Goal: Task Accomplishment & Management: Manage account settings

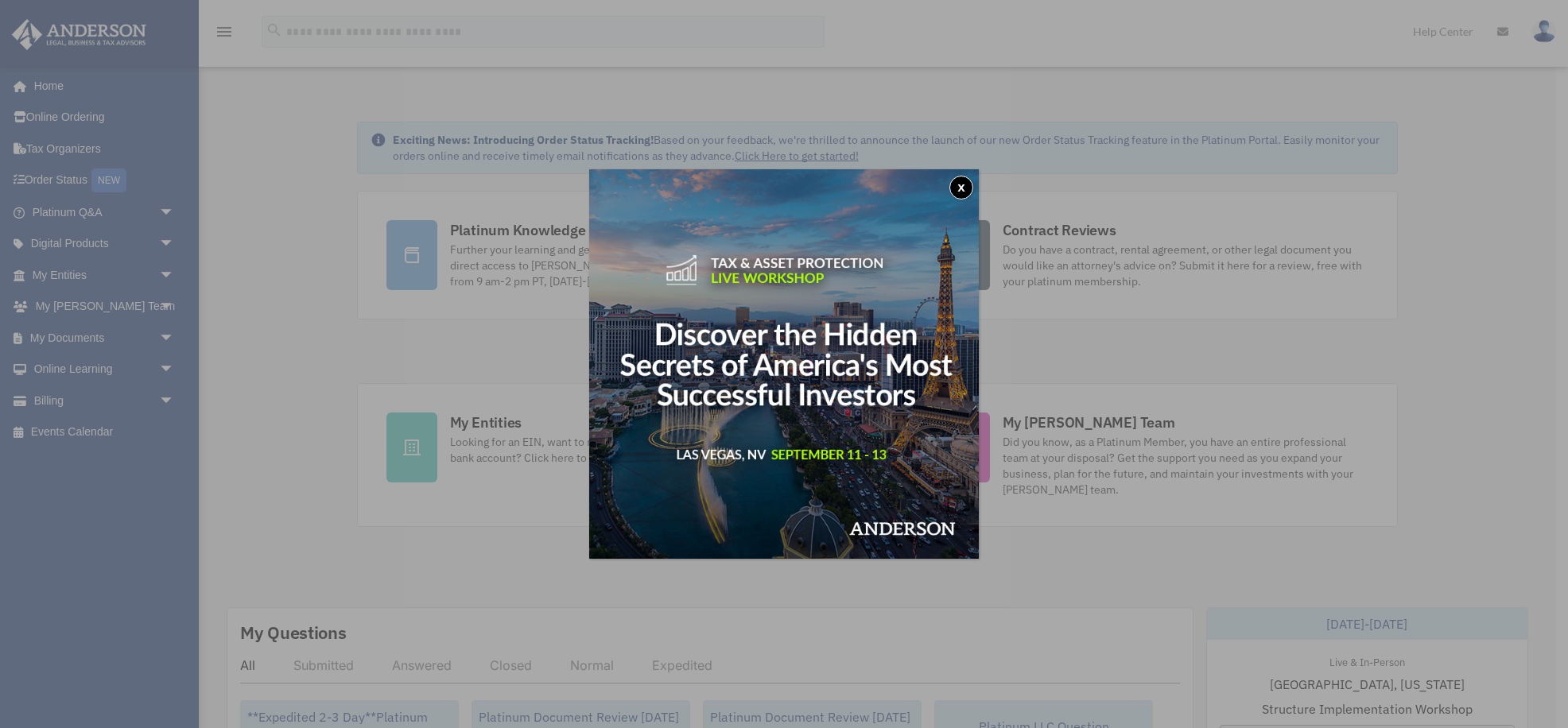
click at [957, 182] on button "x" at bounding box center [961, 188] width 24 height 24
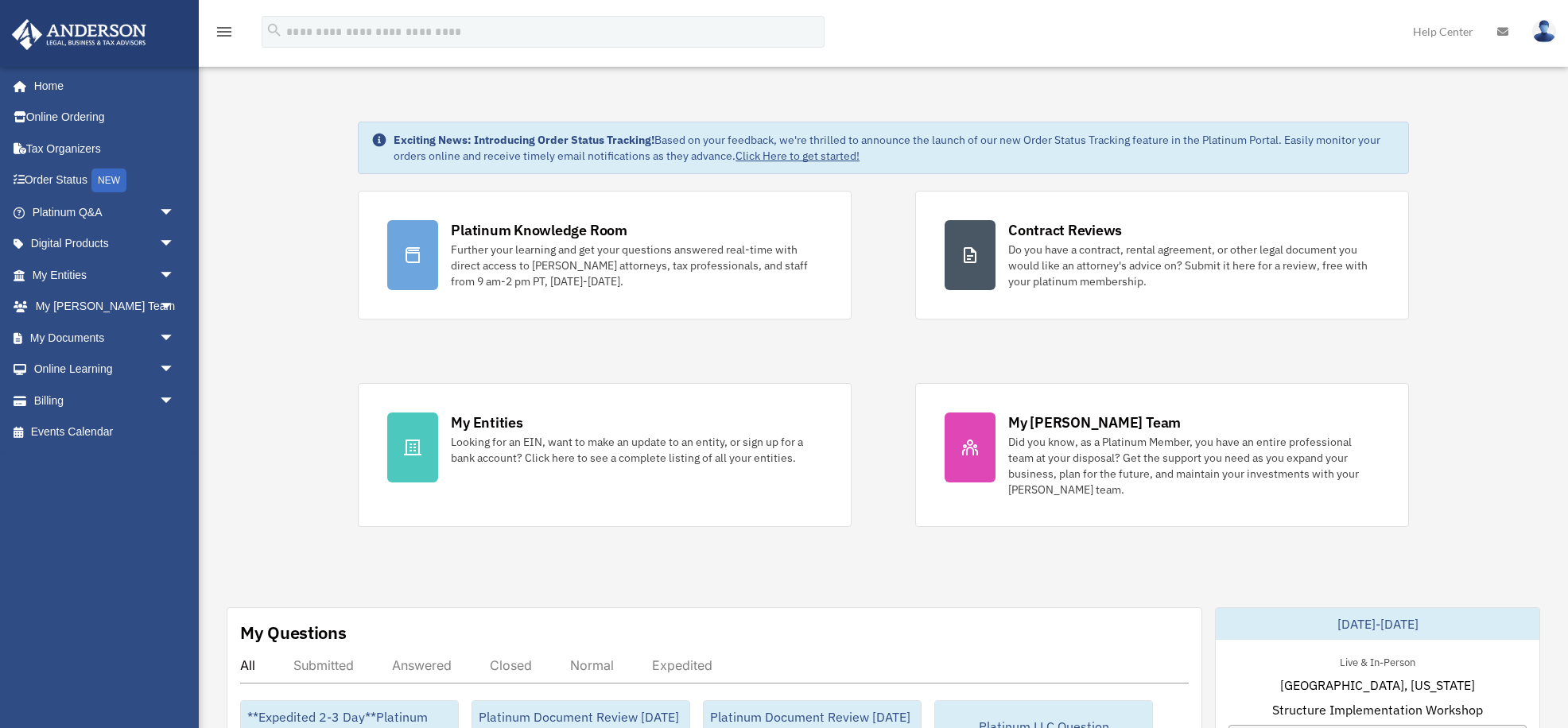
click at [79, 341] on link "My Documents arrow_drop_down" at bounding box center [105, 338] width 188 height 32
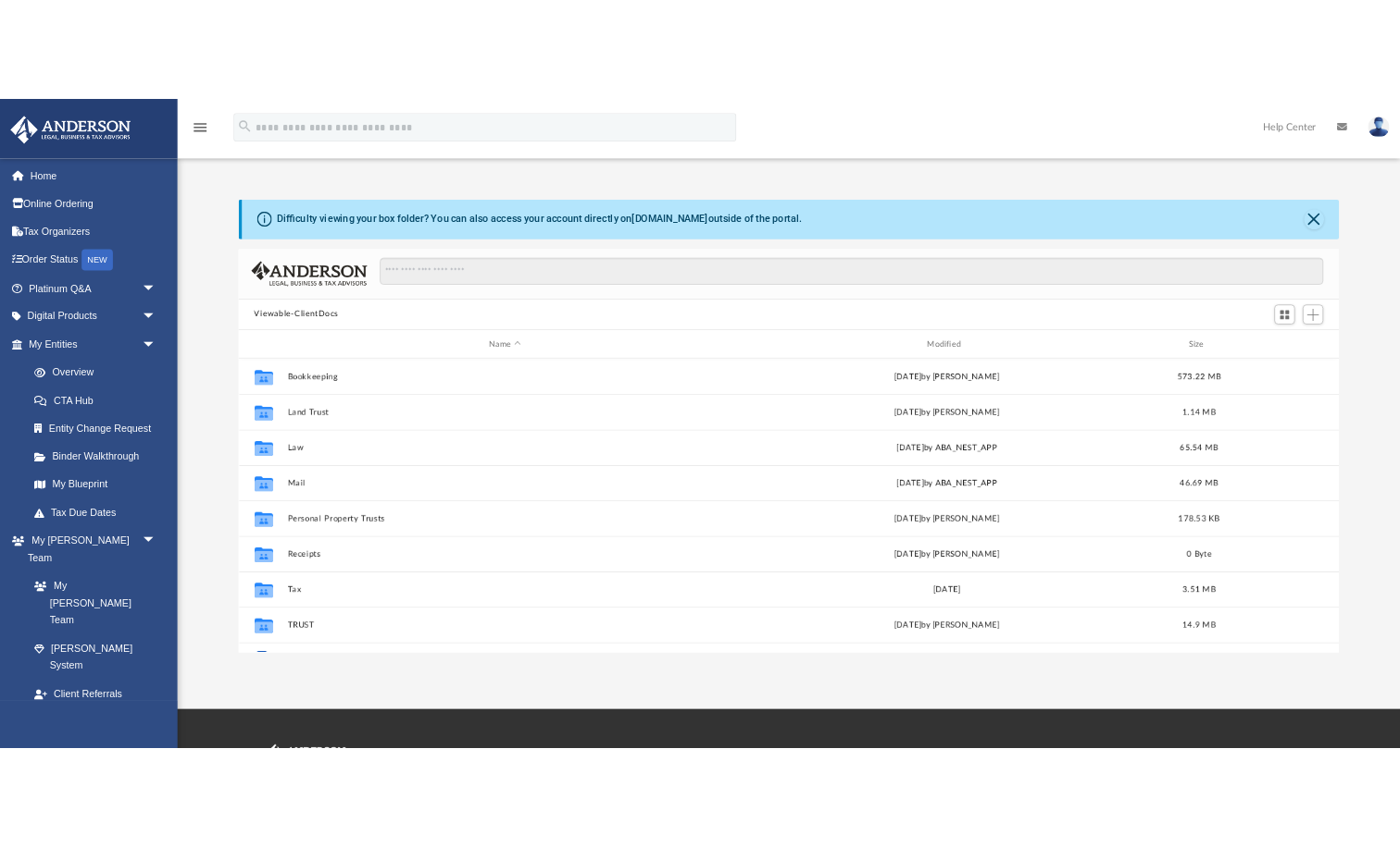
scroll to position [421, 1434]
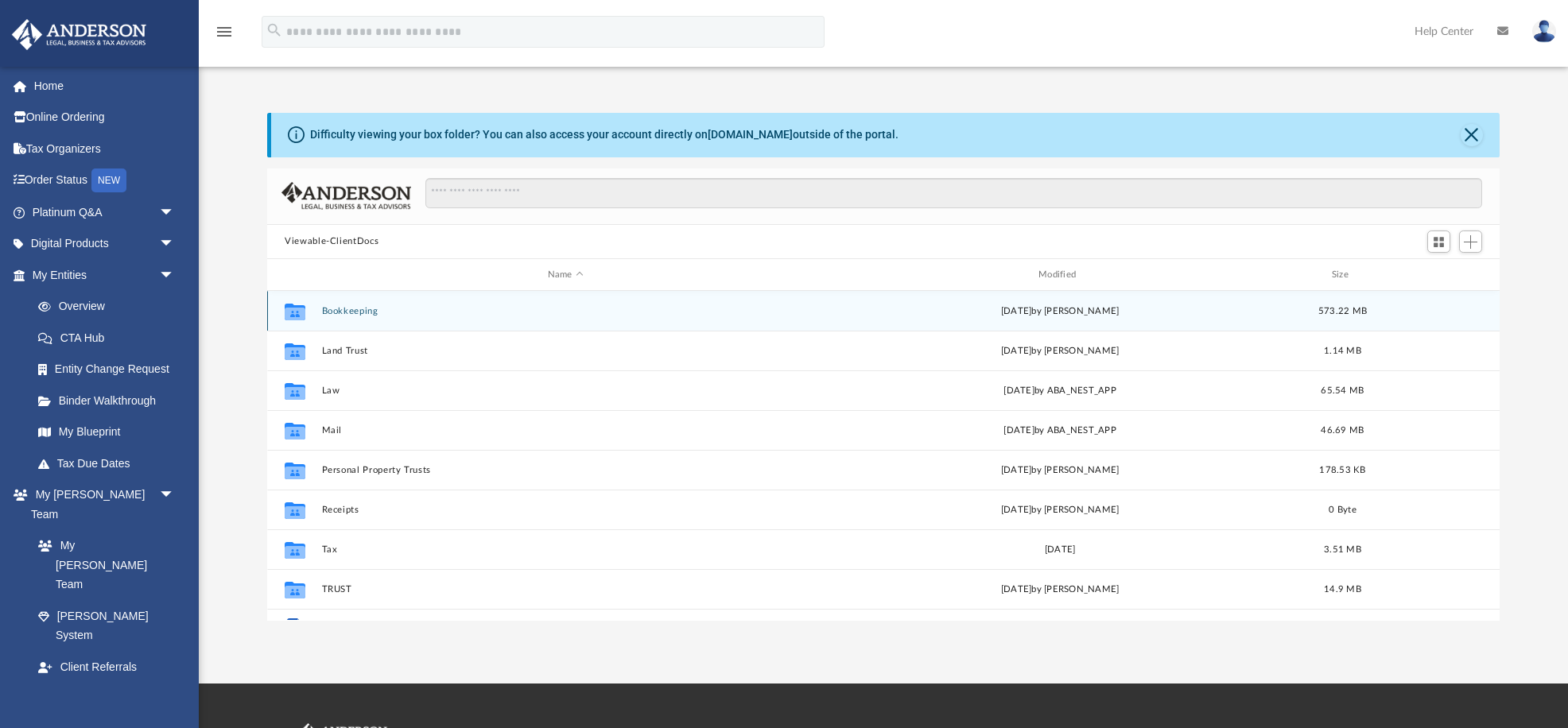
click at [343, 308] on button "Bookkeeping" at bounding box center [565, 311] width 487 height 10
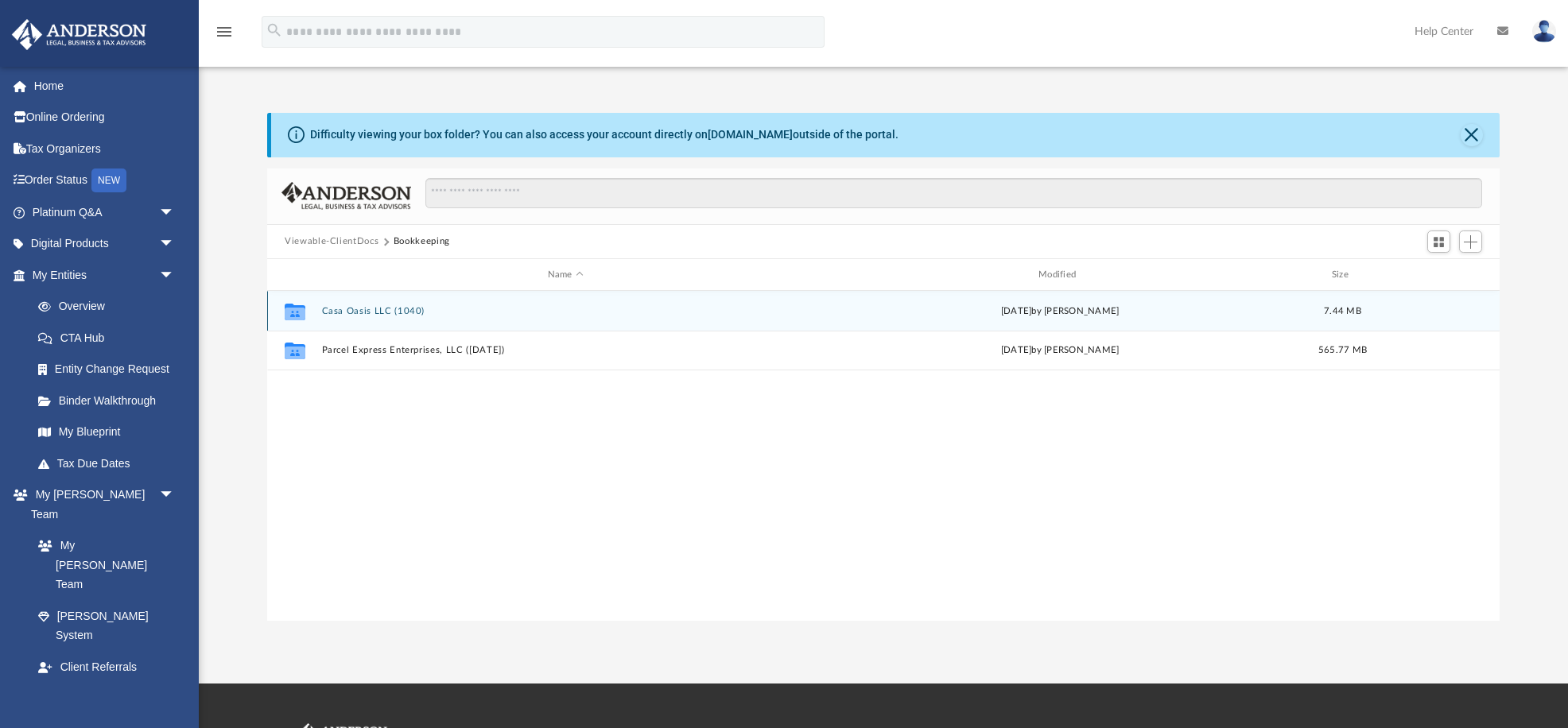
click at [374, 307] on button "Casa Oasis LLC (1040)" at bounding box center [565, 311] width 487 height 10
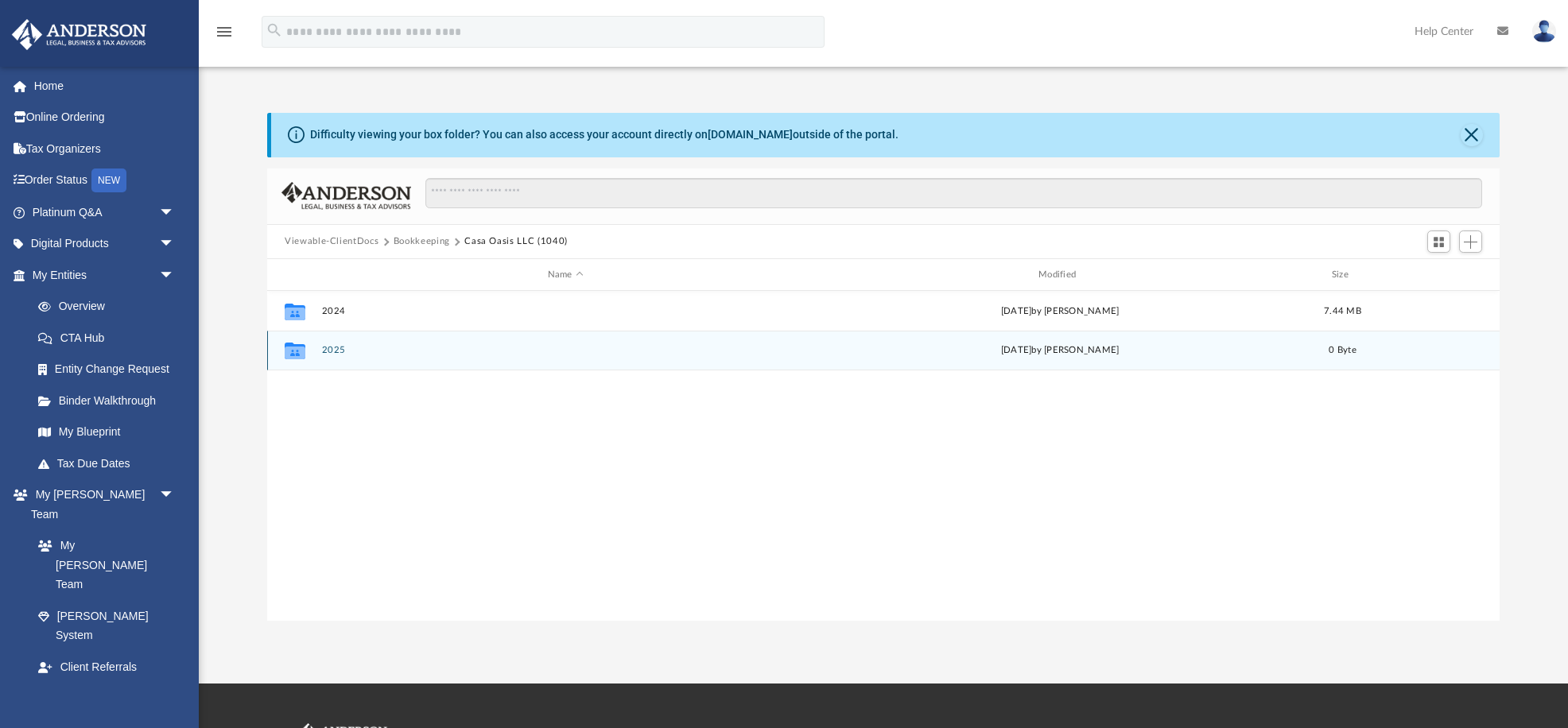
click at [333, 351] on button "2025" at bounding box center [565, 350] width 487 height 10
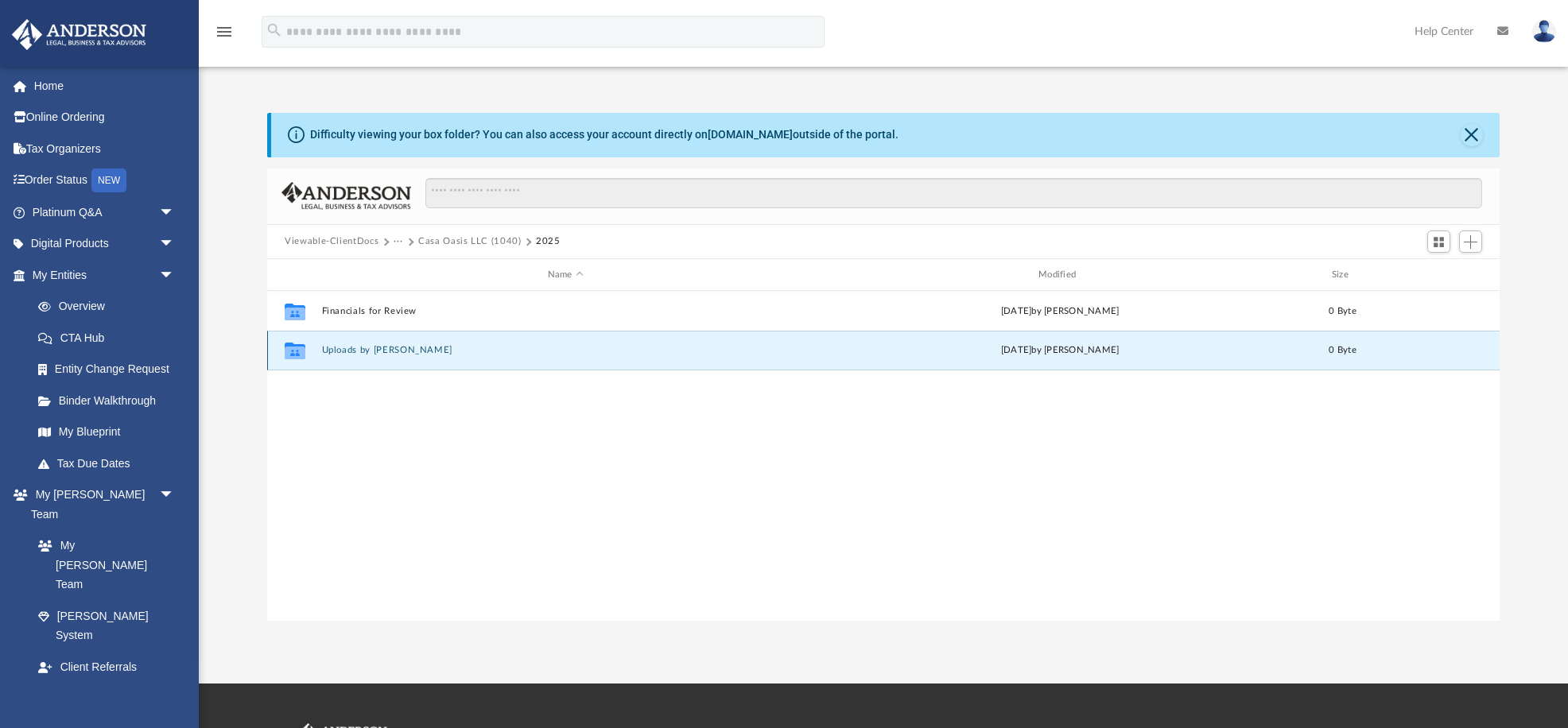
click at [364, 349] on button "Uploads by [PERSON_NAME]" at bounding box center [565, 350] width 487 height 10
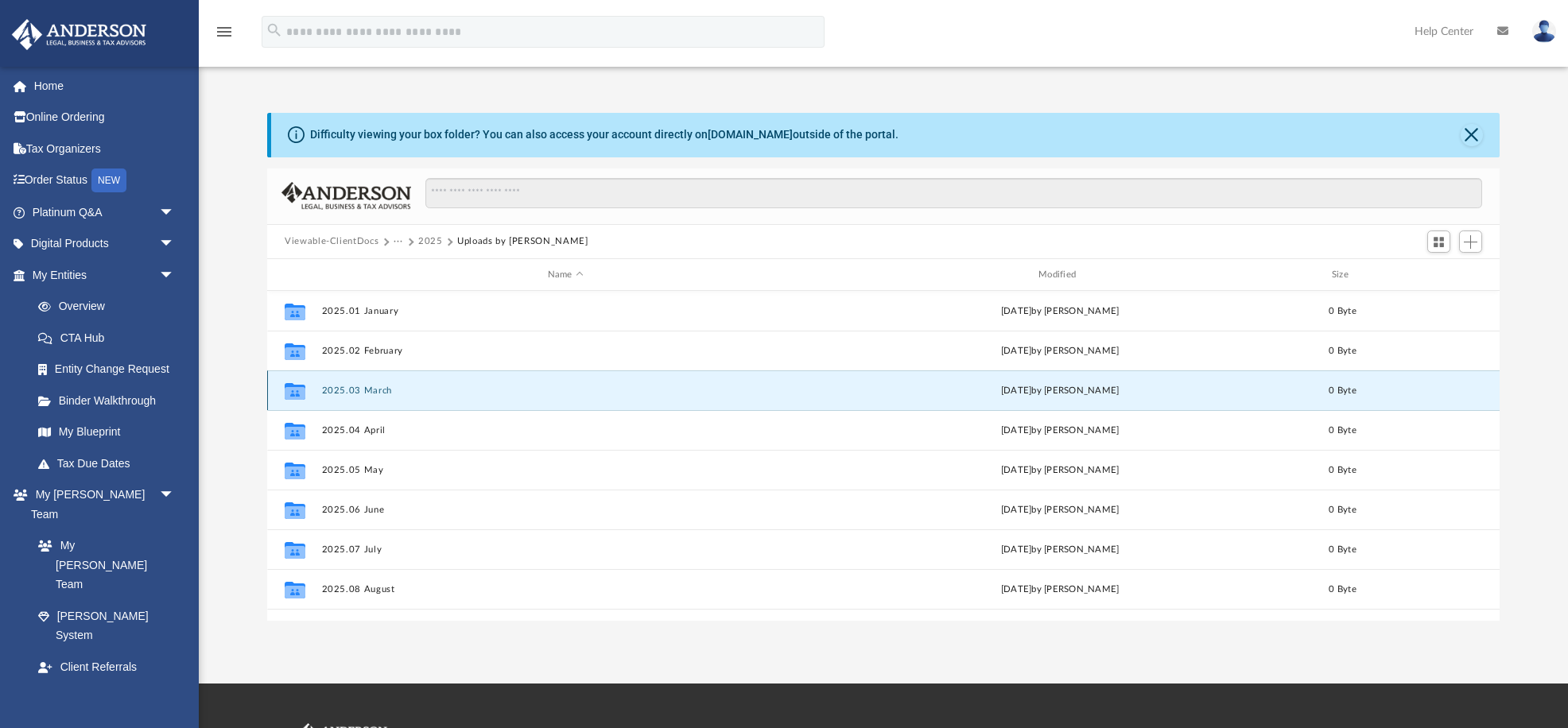
click at [349, 391] on button "2025.03 March" at bounding box center [565, 390] width 487 height 10
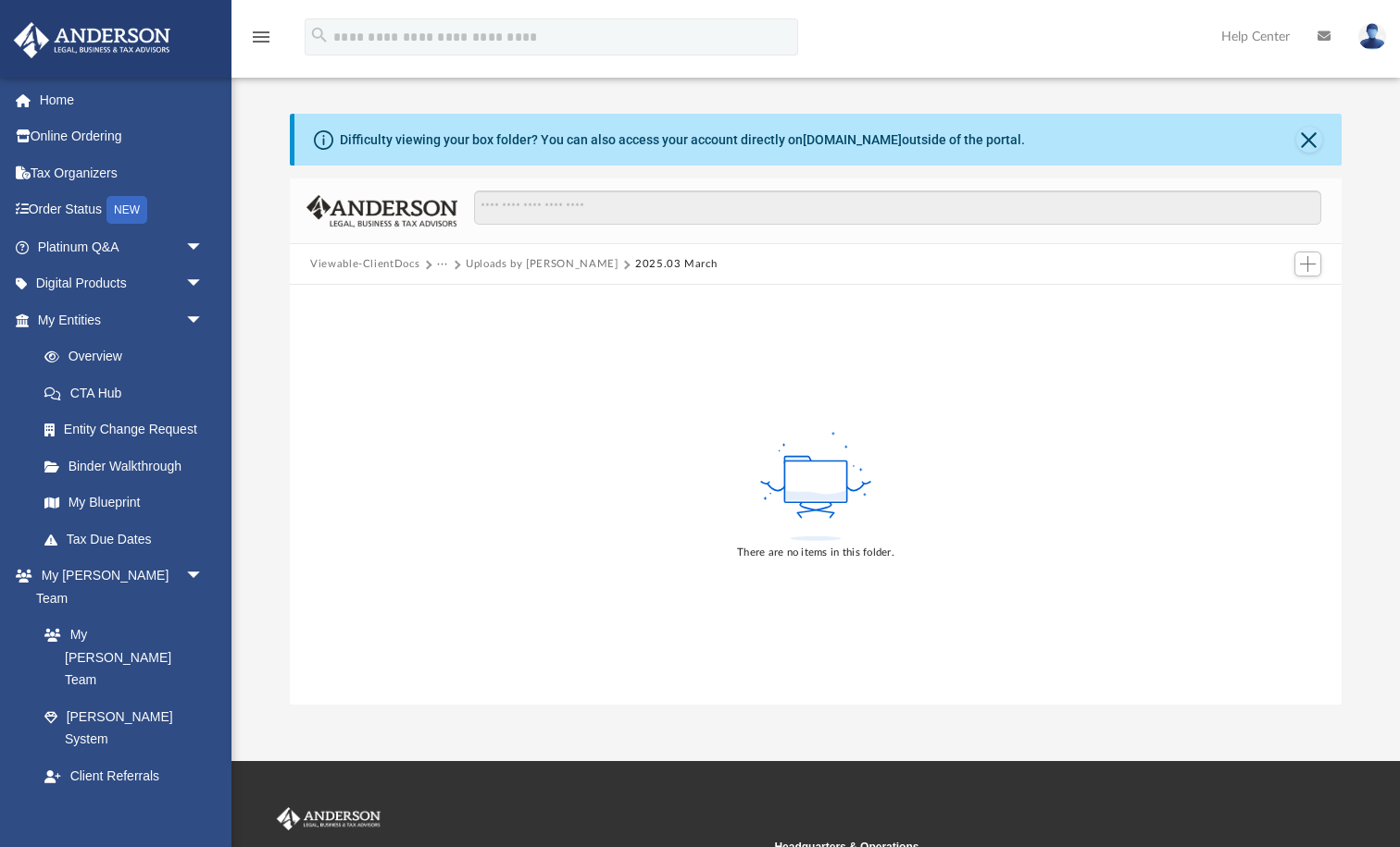
click at [1096, 380] on div "There are no items in this folder." at bounding box center [815, 494] width 1051 height 420
click at [1311, 265] on span "Add" at bounding box center [1307, 264] width 16 height 16
click at [1277, 301] on li "Upload" at bounding box center [1281, 300] width 59 height 19
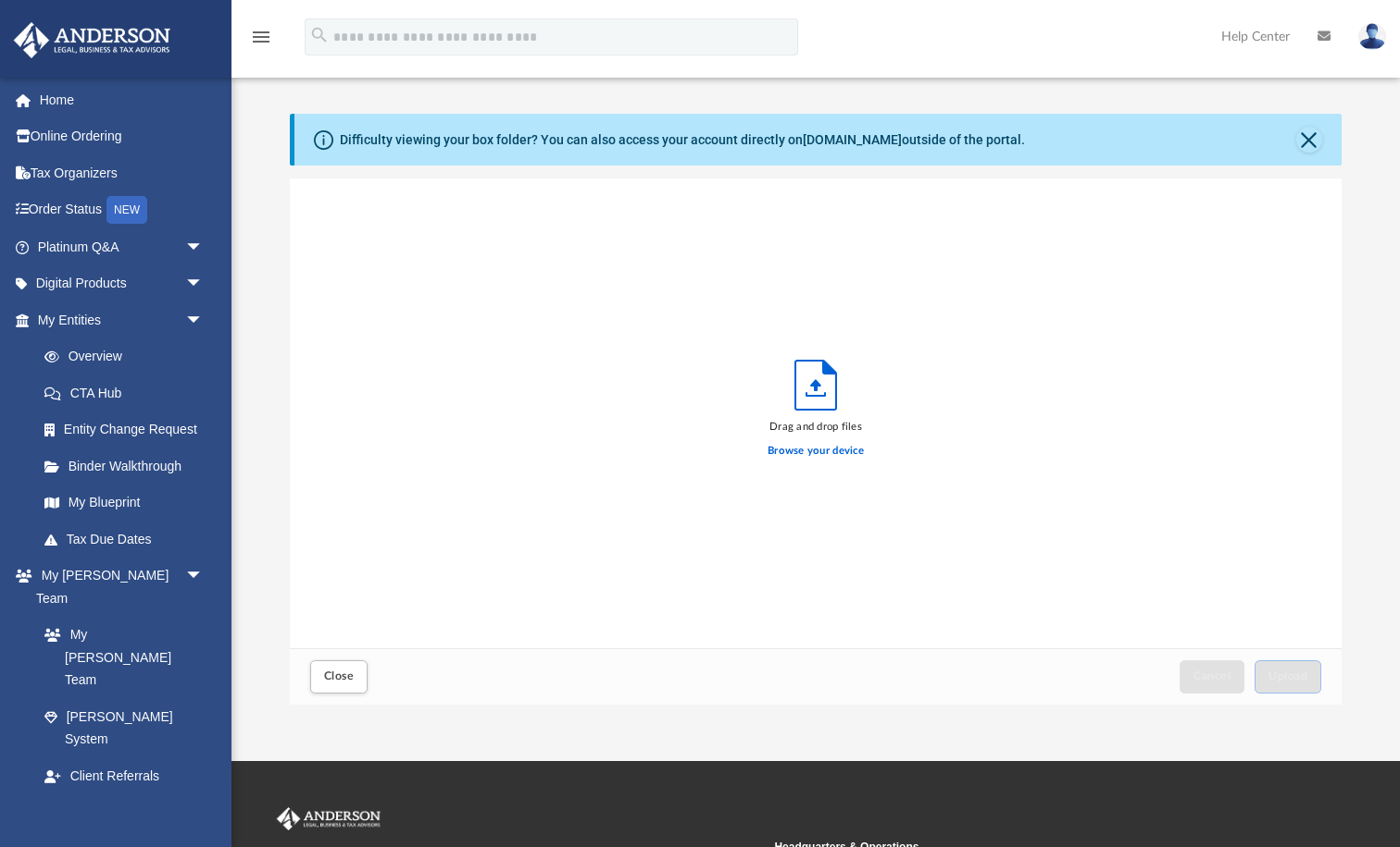
scroll to position [469, 1051]
click at [1314, 136] on button "Close" at bounding box center [1309, 140] width 26 height 26
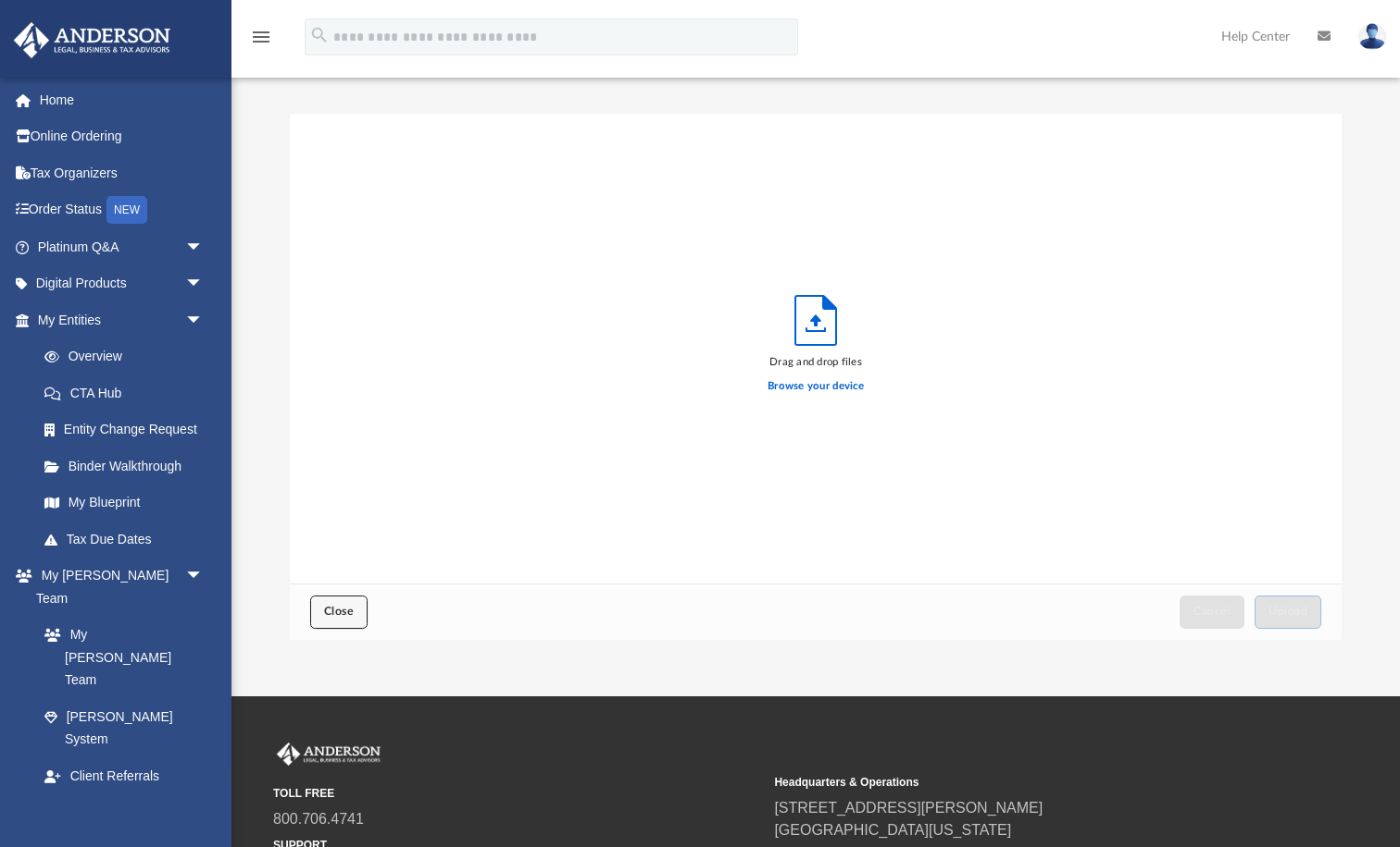
click at [357, 613] on button "Close" at bounding box center [338, 612] width 57 height 32
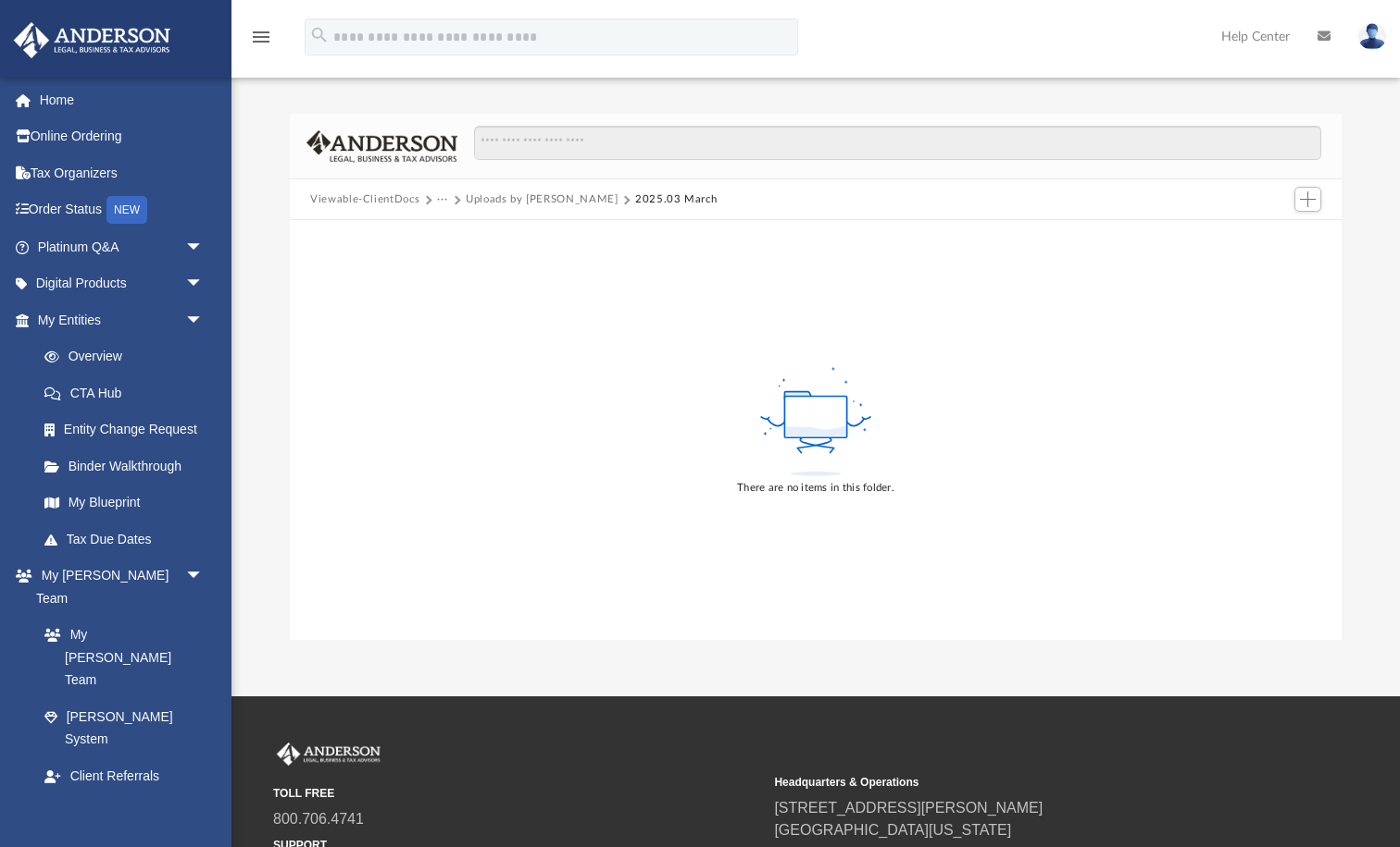
click at [1355, 194] on div "Difficulty viewing your box folder? You can also access your account directly o…" at bounding box center [816, 377] width 1168 height 526
click at [1306, 200] on span "Add" at bounding box center [1307, 199] width 16 height 16
click at [1268, 235] on li "Upload" at bounding box center [1281, 236] width 59 height 19
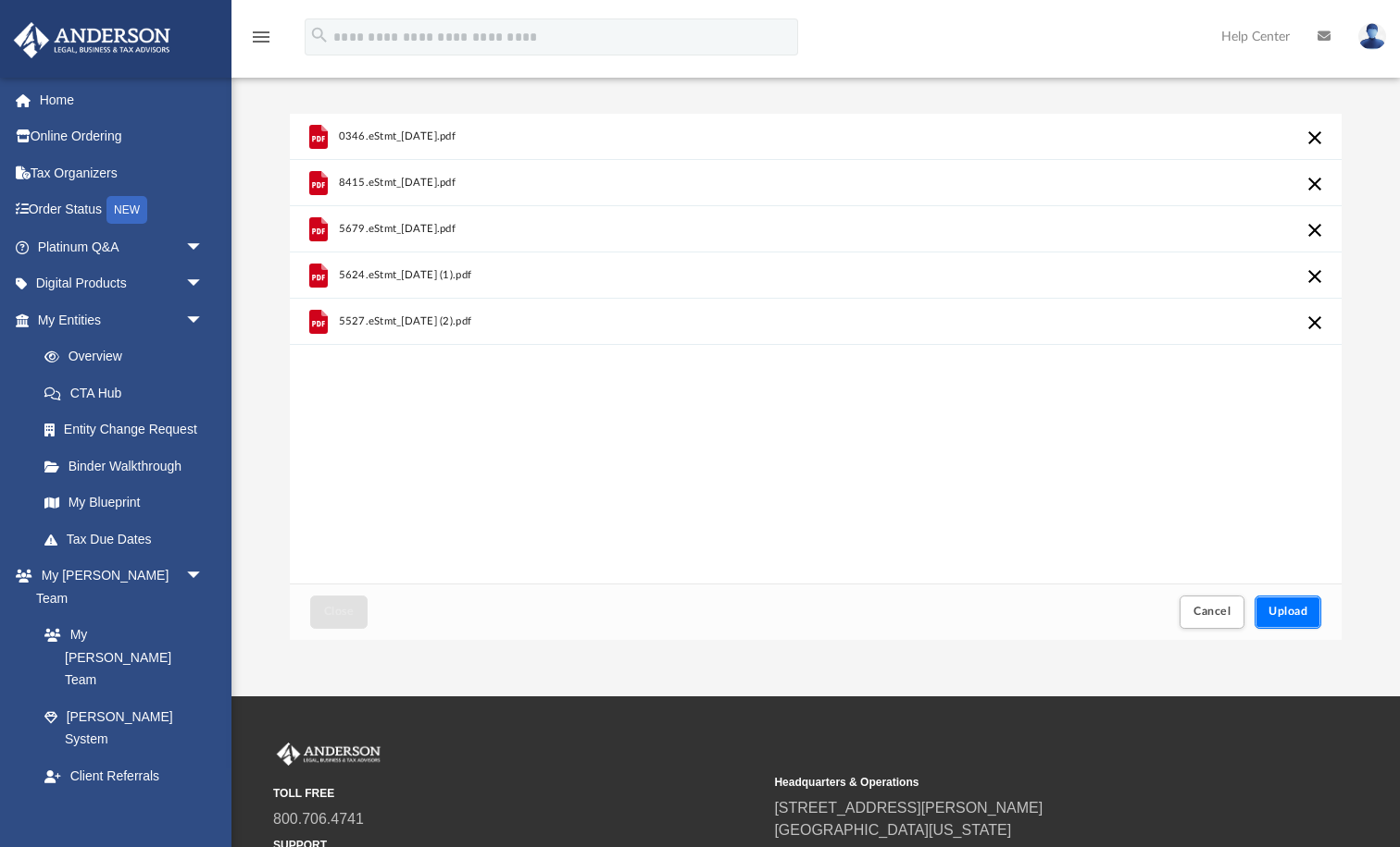
click at [1293, 614] on span "Upload" at bounding box center [1288, 612] width 39 height 11
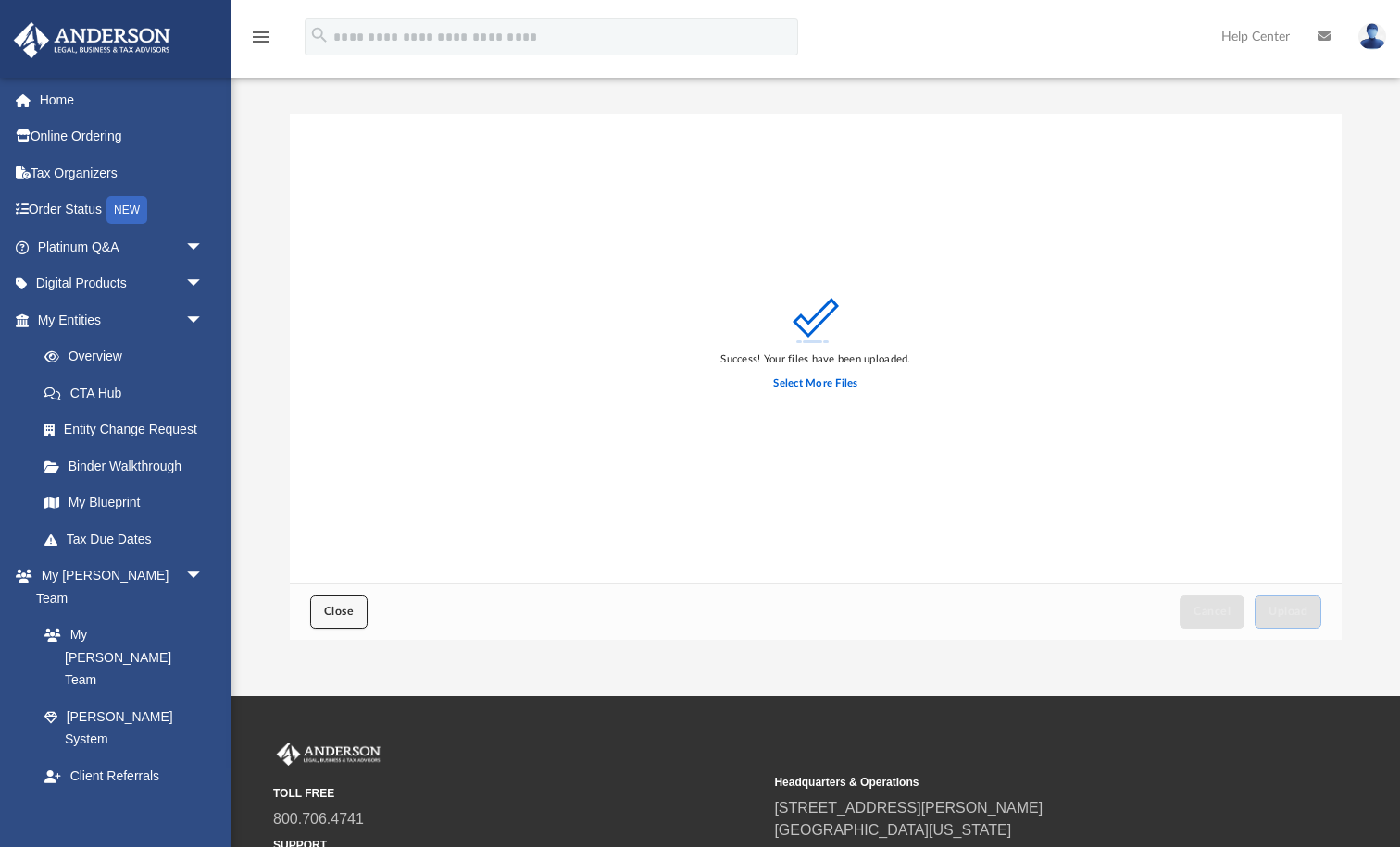
click at [343, 613] on span "Close" at bounding box center [338, 612] width 30 height 11
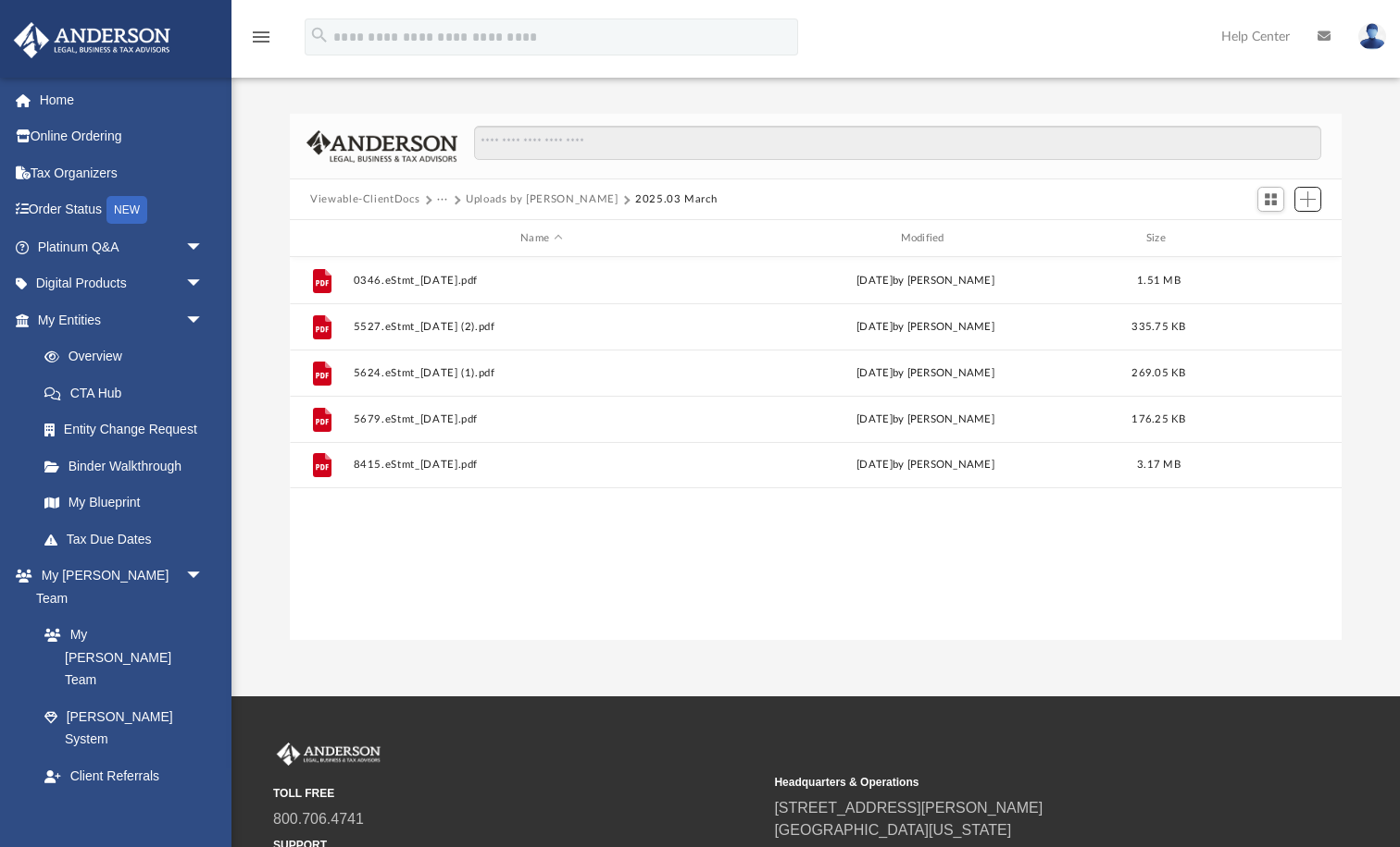
scroll to position [421, 1051]
click at [518, 199] on button "Uploads by [PERSON_NAME]" at bounding box center [541, 200] width 153 height 17
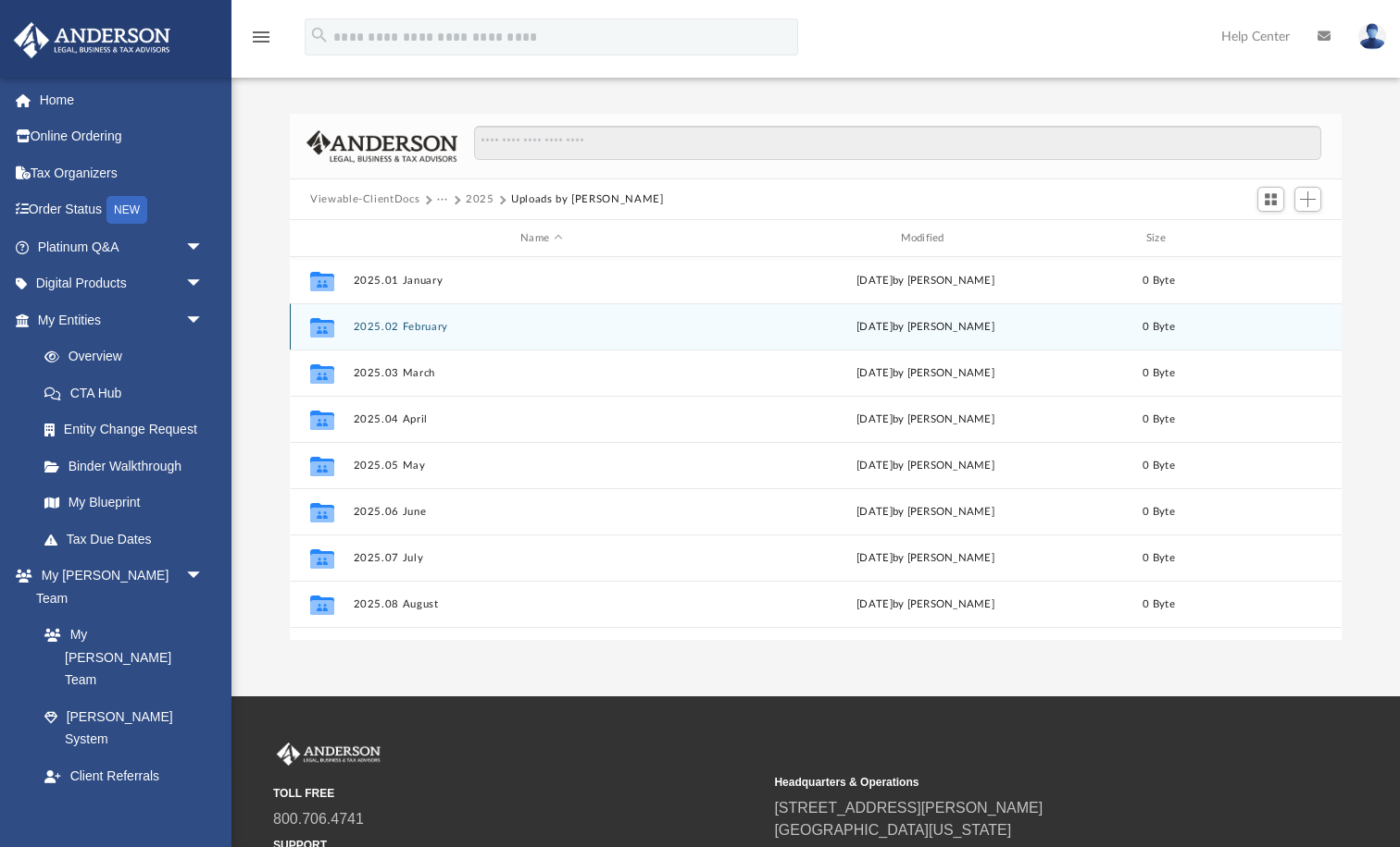
click at [431, 323] on button "2025.02 February" at bounding box center [541, 326] width 375 height 12
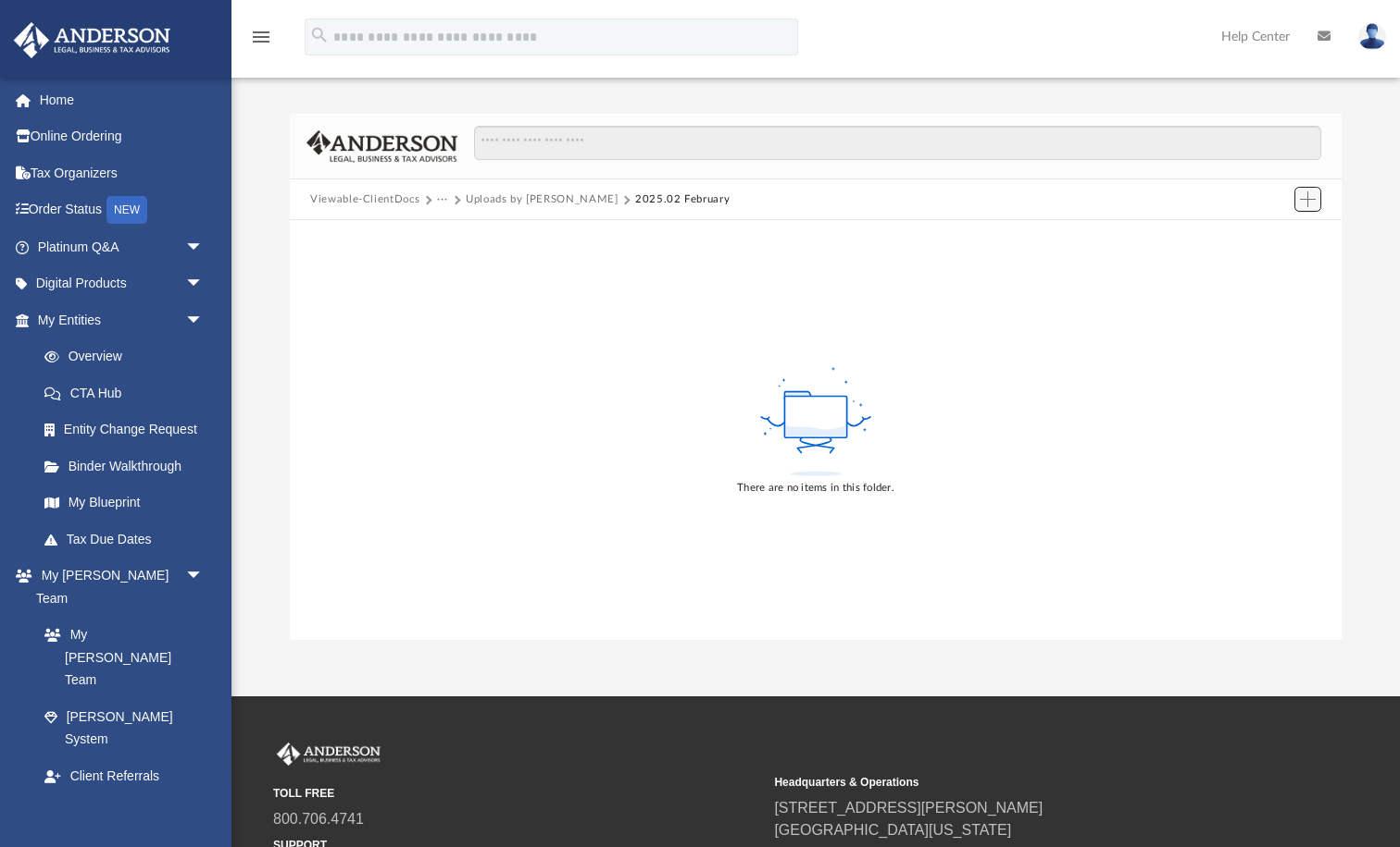
click at [1302, 201] on span "Add" at bounding box center [1307, 199] width 16 height 16
click at [1273, 239] on li "Upload" at bounding box center [1281, 236] width 59 height 19
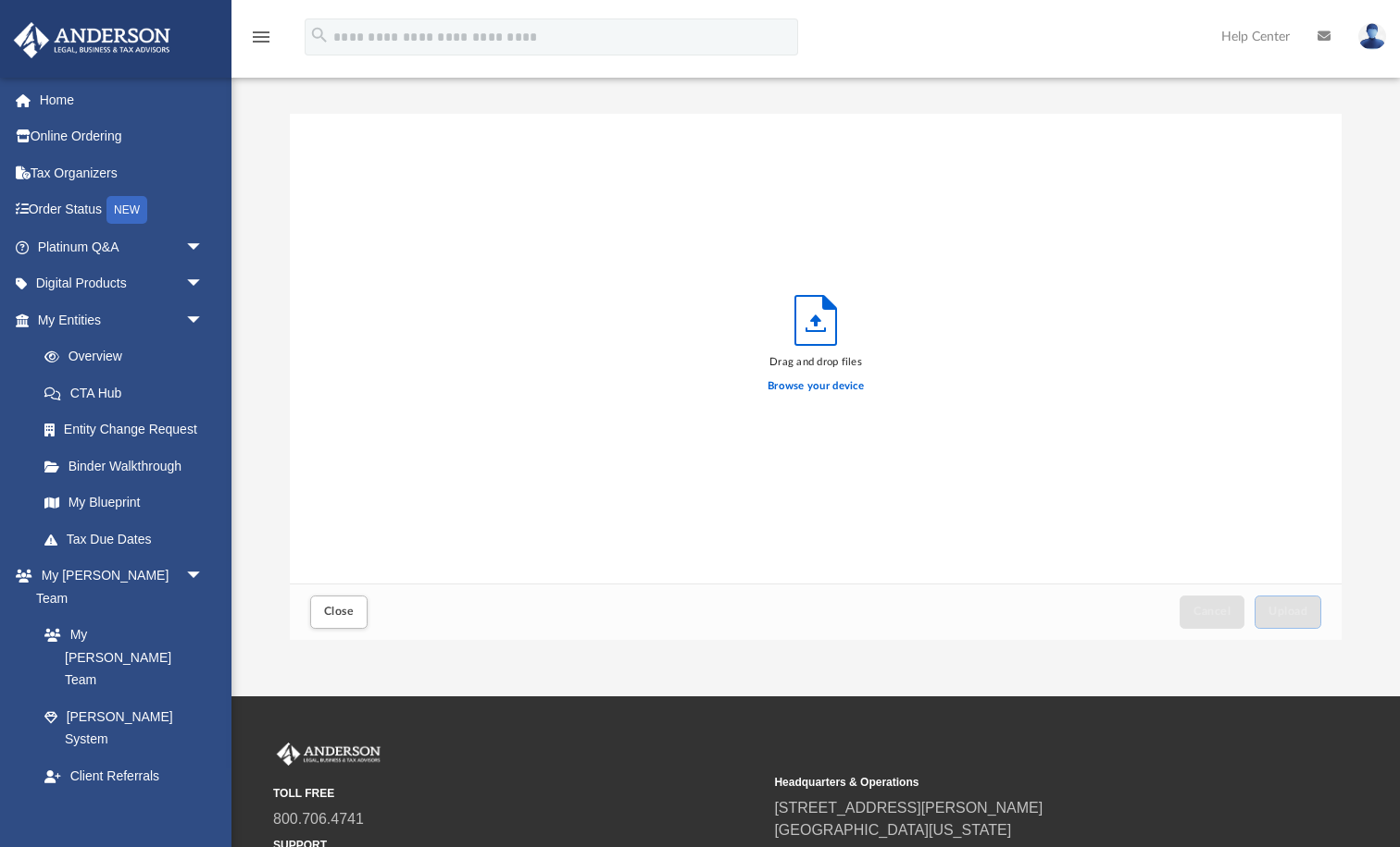
scroll to position [469, 1051]
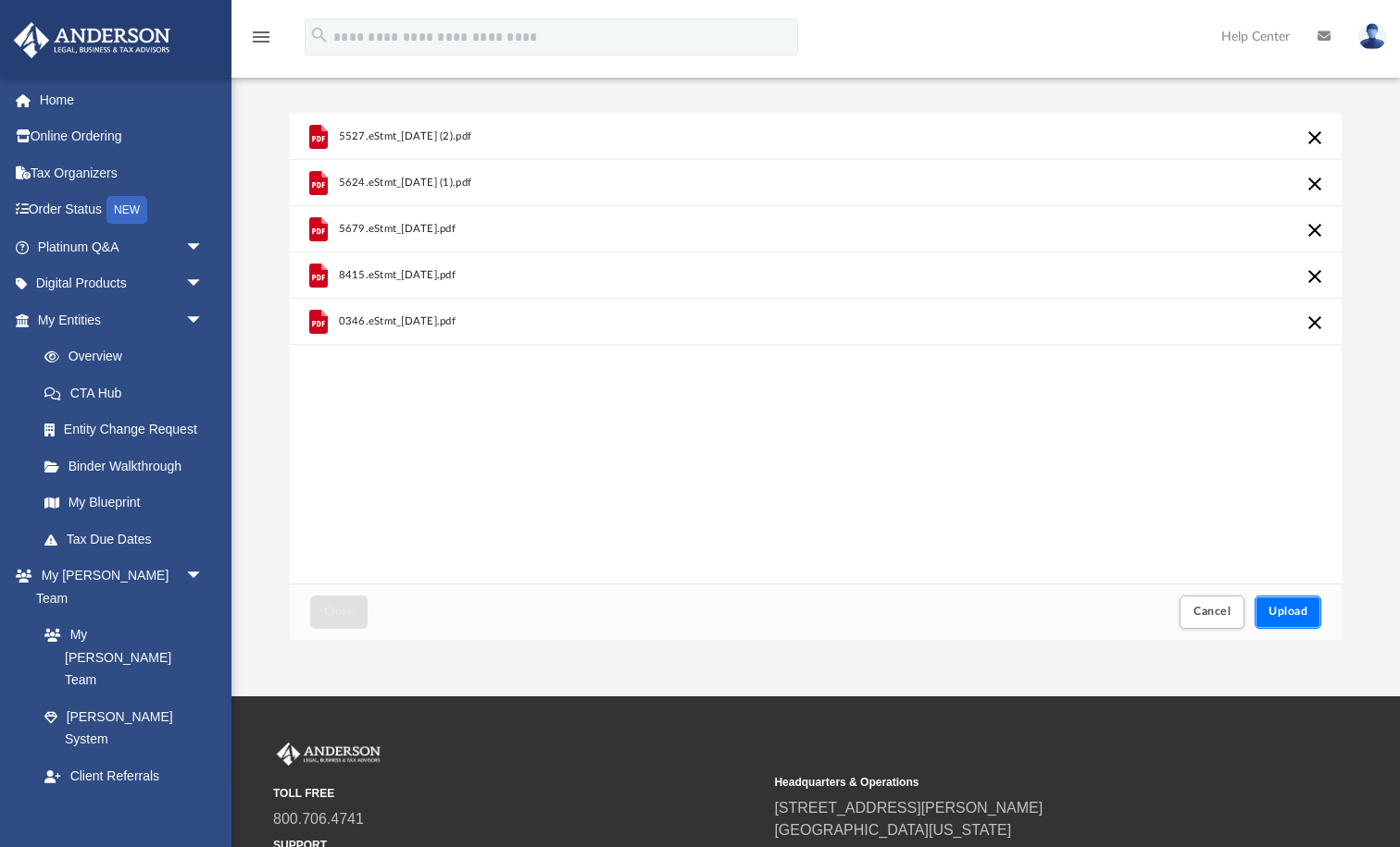
click at [1269, 611] on span "Upload" at bounding box center [1288, 612] width 39 height 11
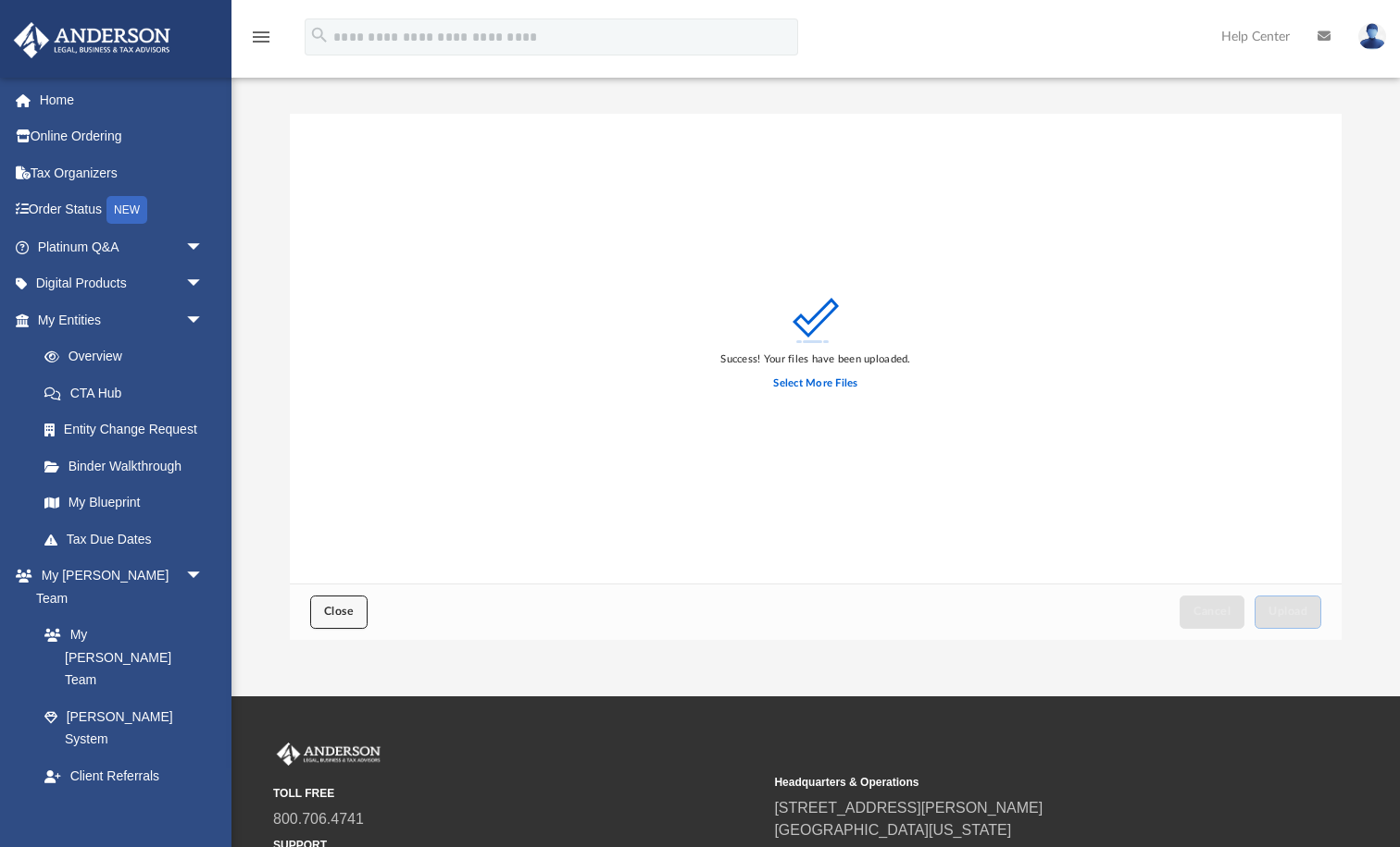
click at [336, 615] on span "Close" at bounding box center [338, 612] width 30 height 11
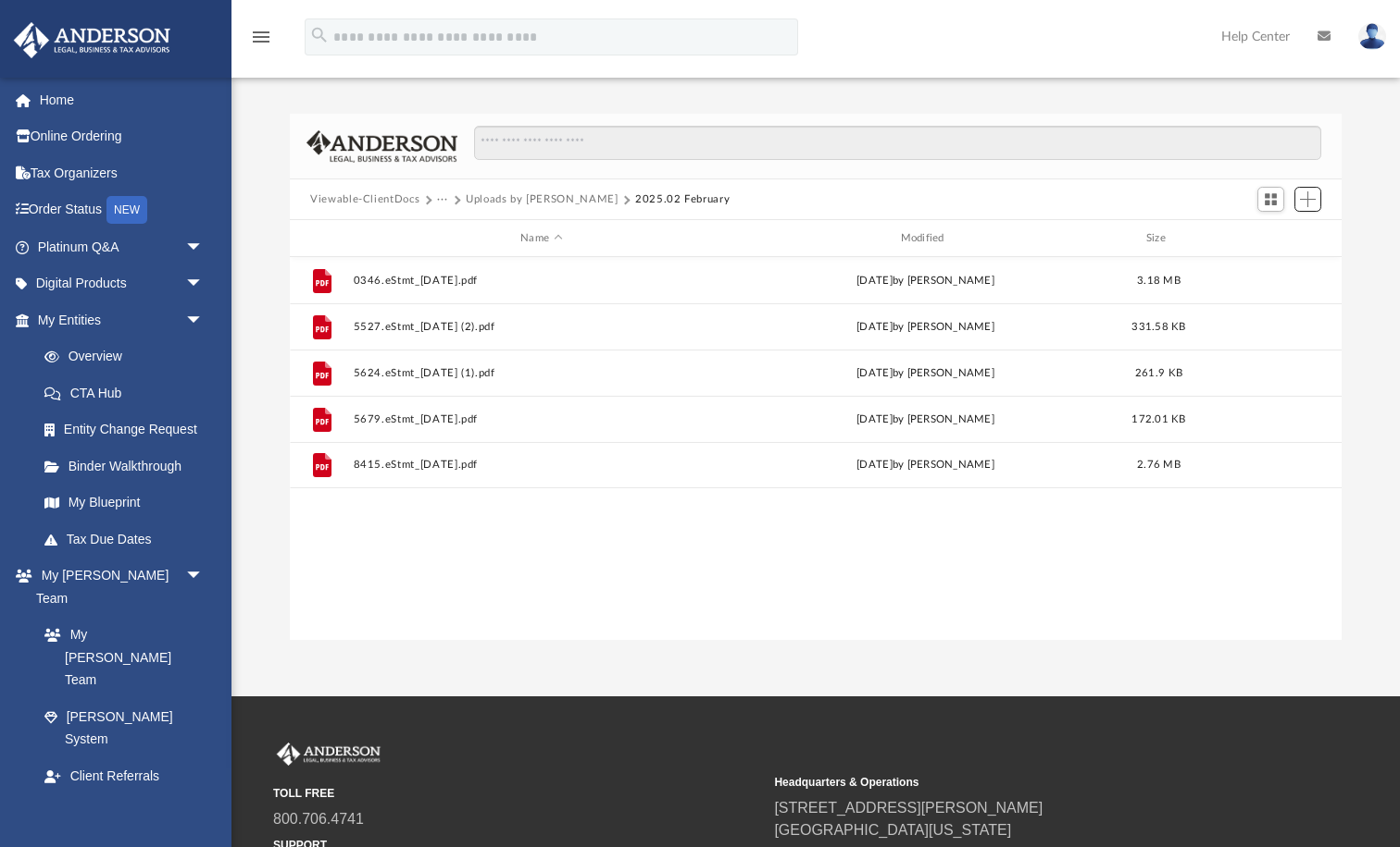
scroll to position [421, 1051]
click at [535, 199] on button "Uploads by [PERSON_NAME]" at bounding box center [541, 200] width 153 height 17
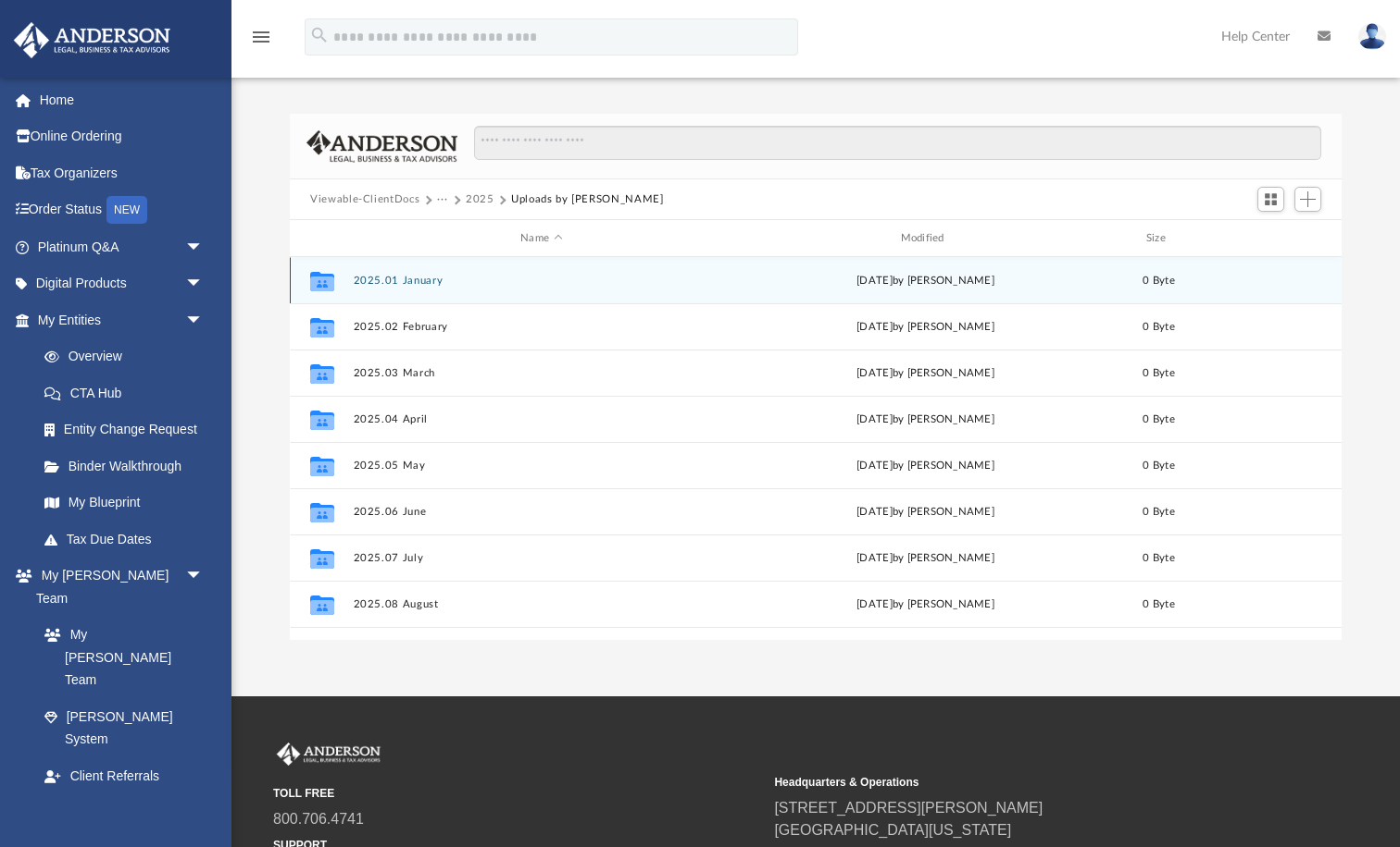
click at [406, 284] on button "2025.01 January" at bounding box center [541, 281] width 375 height 12
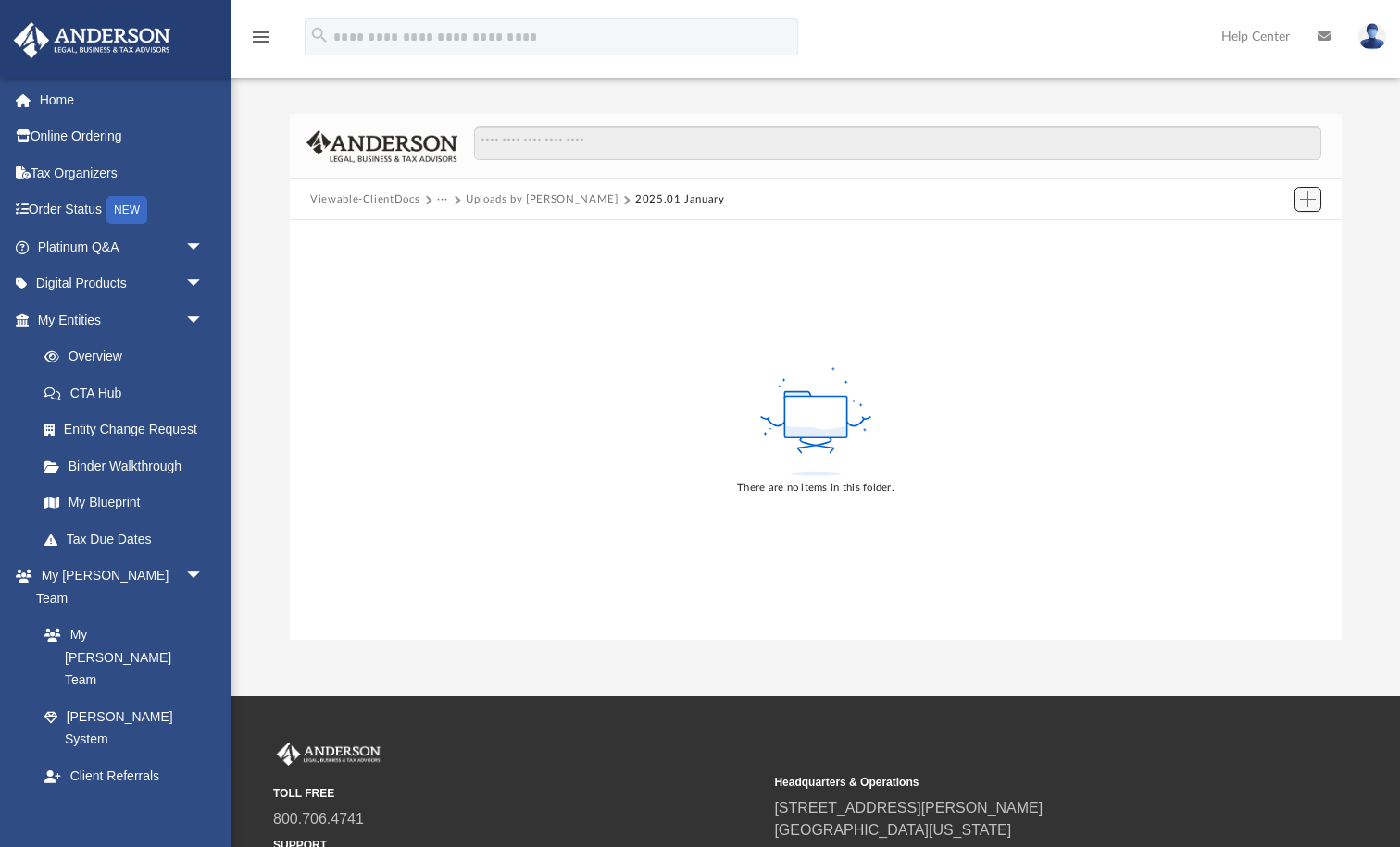
click at [1308, 193] on span "Add" at bounding box center [1307, 199] width 16 height 16
click at [1274, 238] on li "Upload" at bounding box center [1281, 236] width 59 height 19
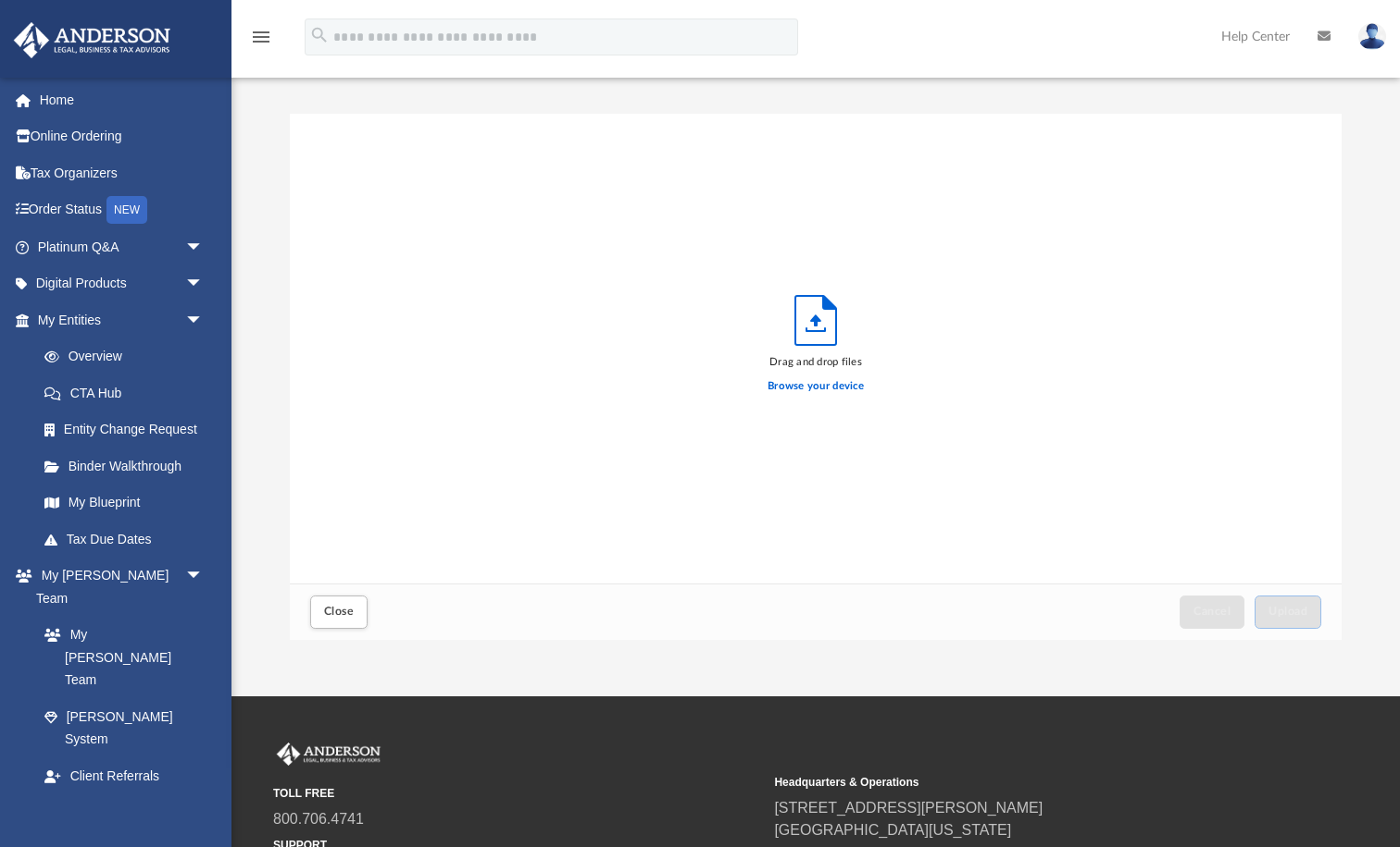
scroll to position [469, 1051]
click at [1364, 263] on div "Difficulty viewing your box folder? You can also access your account directly o…" at bounding box center [816, 377] width 1168 height 526
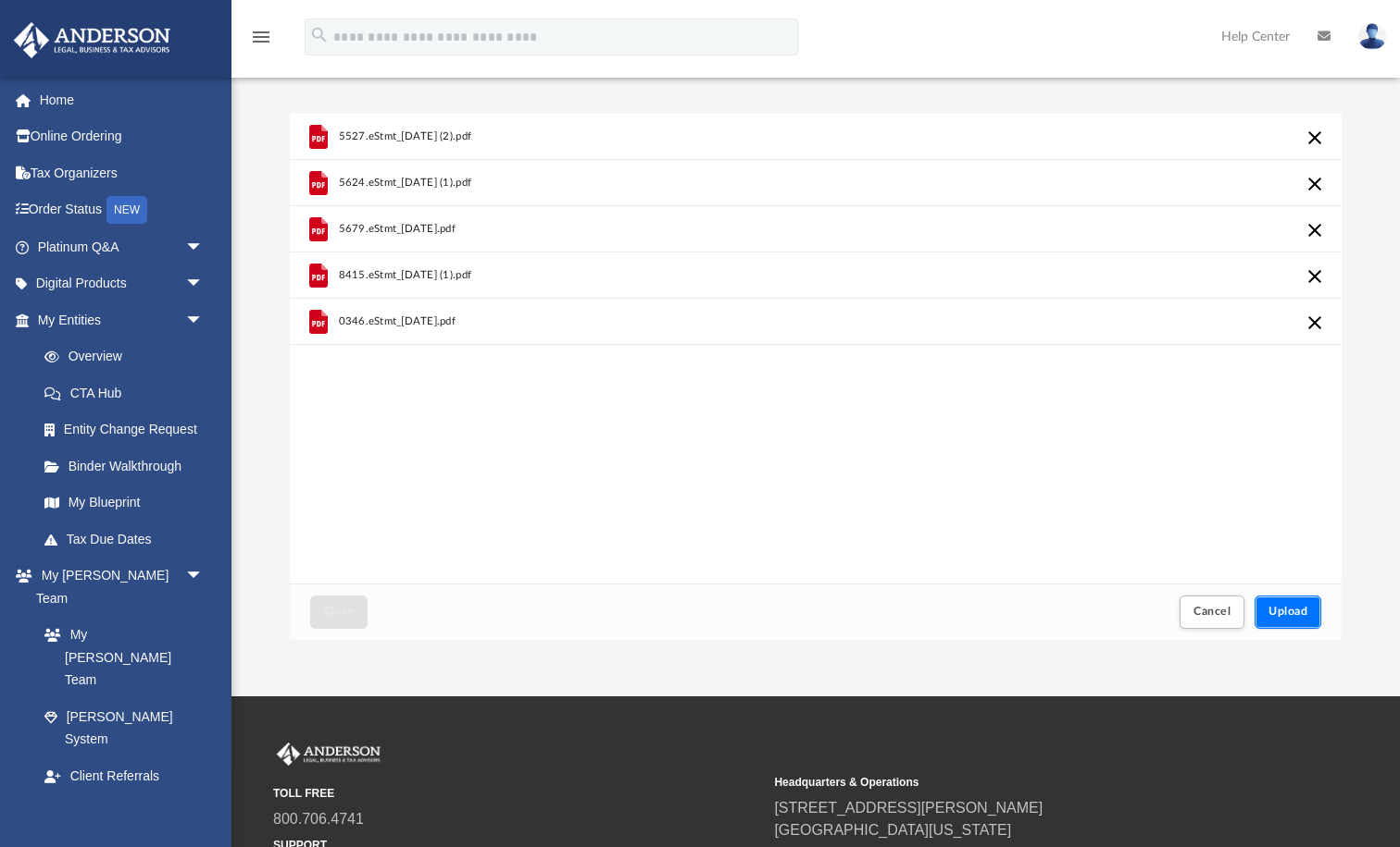
click at [1286, 617] on span "Upload" at bounding box center [1288, 612] width 39 height 11
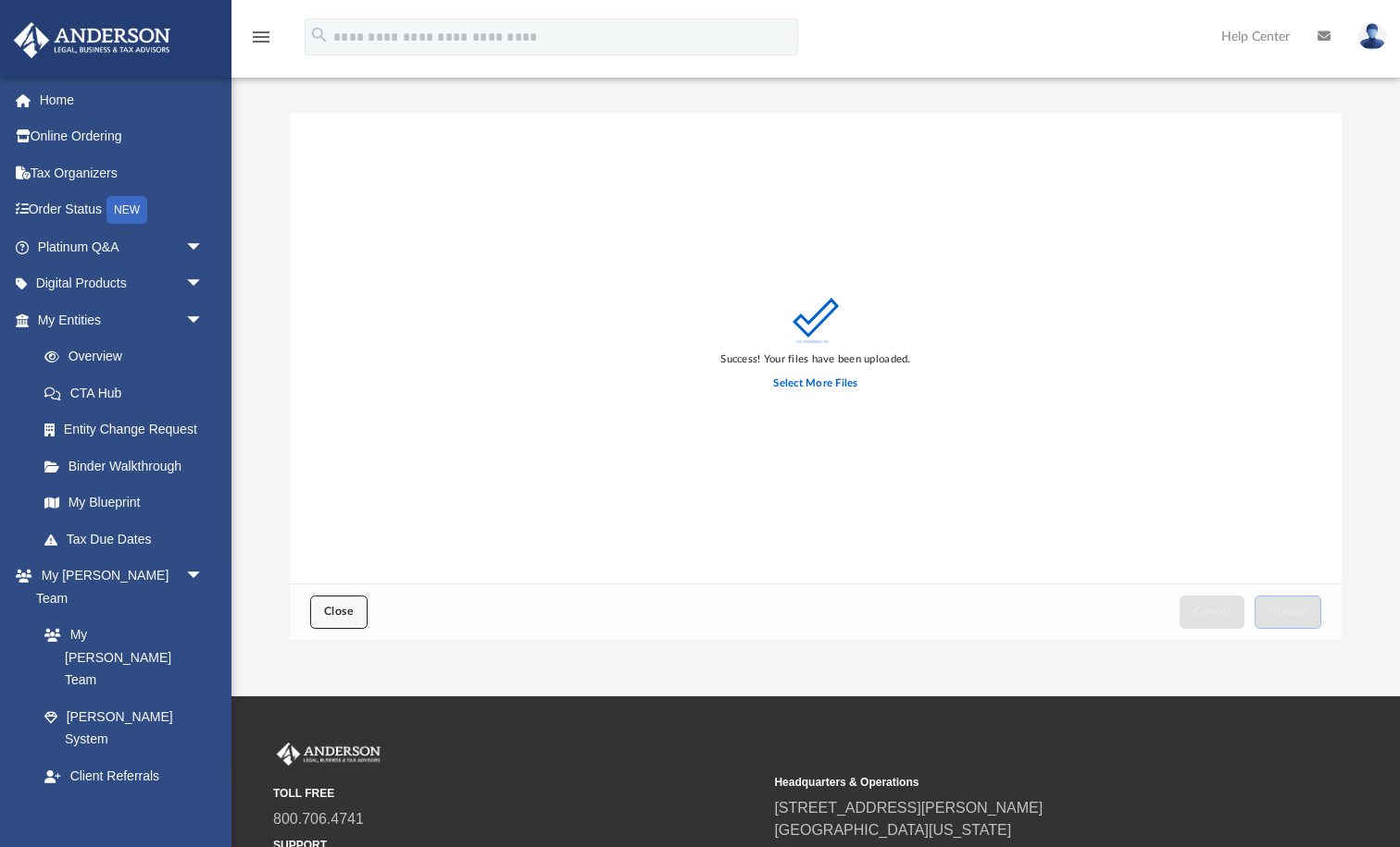
click at [319, 608] on button "Close" at bounding box center [338, 612] width 57 height 32
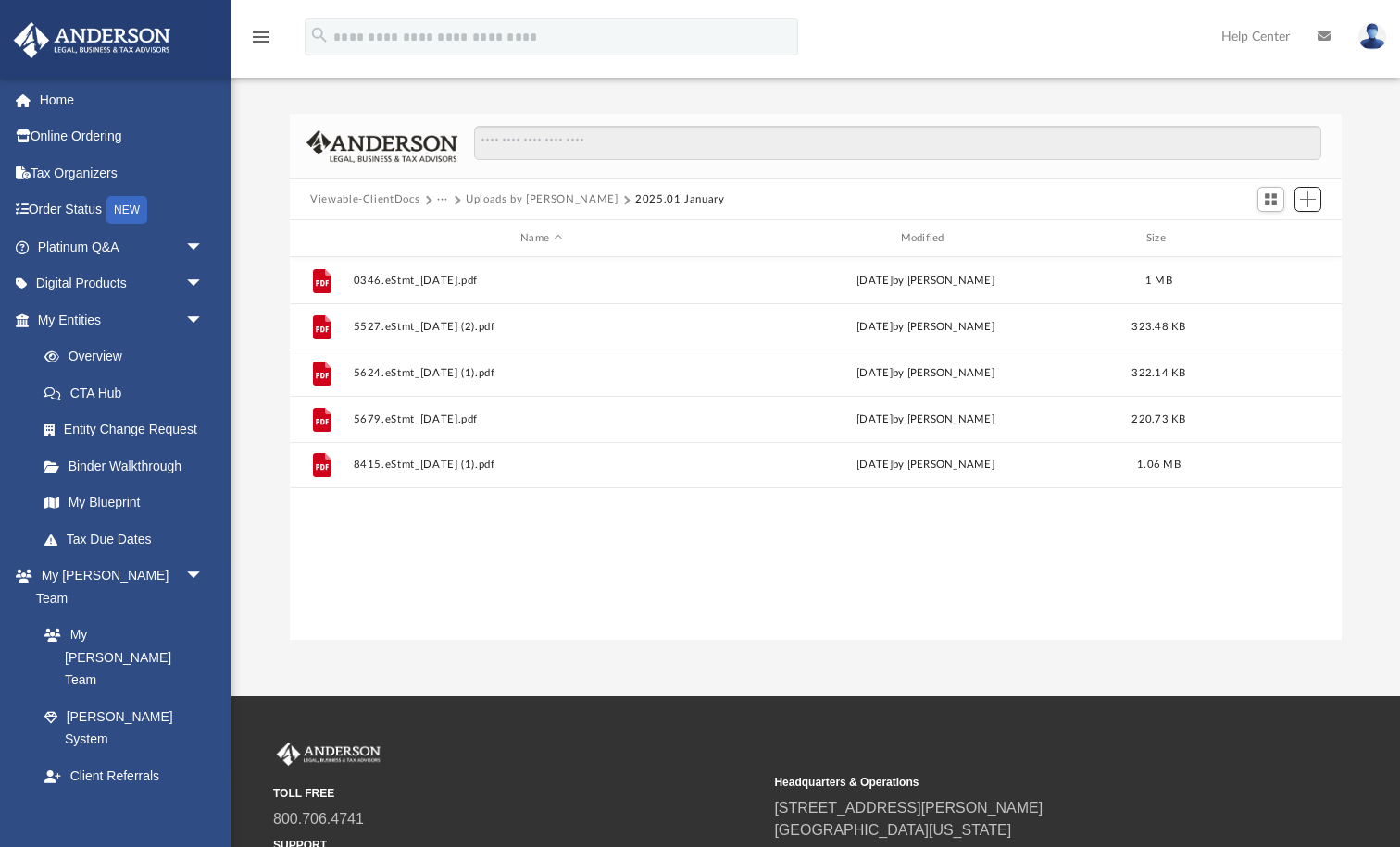
scroll to position [421, 1051]
